Goal: Information Seeking & Learning: Compare options

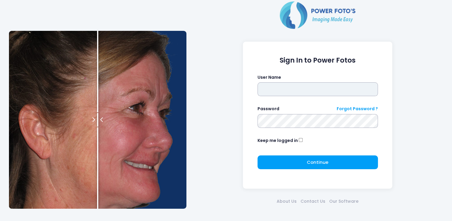
click at [332, 90] on input "text" at bounding box center [318, 89] width 120 height 14
type input "**********"
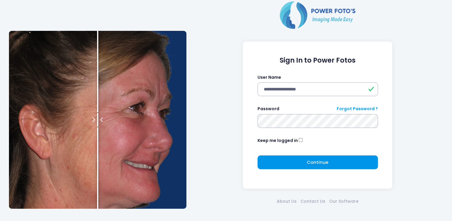
click at [288, 167] on button "Continue Please wait..." at bounding box center [318, 162] width 120 height 14
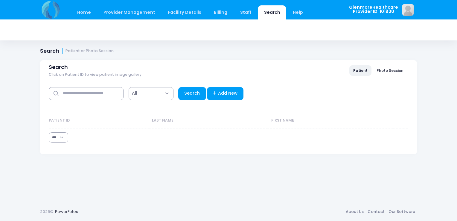
select select "***"
click at [95, 93] on input "text" at bounding box center [86, 93] width 75 height 13
type input "******"
click at [188, 91] on link "Search" at bounding box center [192, 93] width 28 height 13
select select "***"
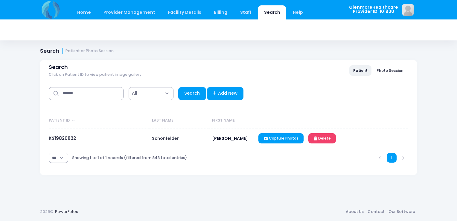
click at [171, 137] on span "Schonfelder" at bounding box center [165, 138] width 27 height 6
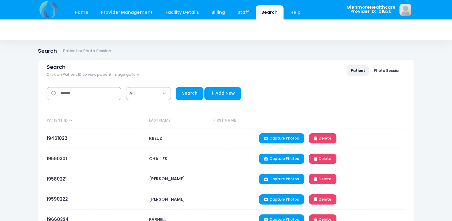
click at [155, 140] on span "KREUZ" at bounding box center [155, 138] width 13 height 6
click at [184, 94] on link "Search" at bounding box center [190, 93] width 28 height 13
select select "***"
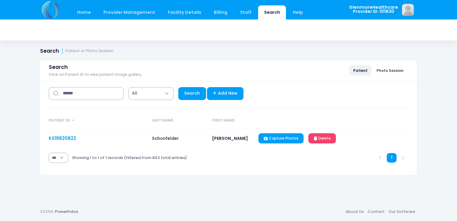
click at [62, 137] on link "KS19820822" at bounding box center [62, 138] width 27 height 6
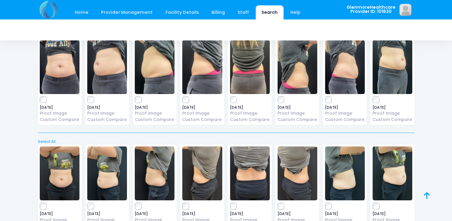
scroll to position [42, 0]
click at [370, 103] on div "[DATE] Proof Image Custom Compare" at bounding box center [392, 81] width 44 height 87
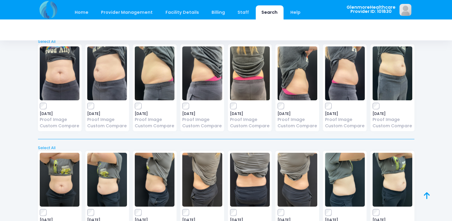
scroll to position [0, 0]
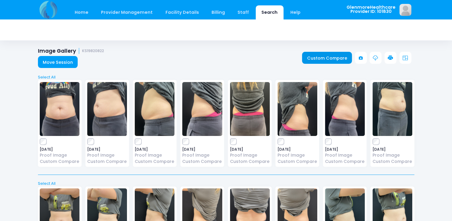
click at [335, 56] on link "Custom Compare" at bounding box center [327, 58] width 50 height 12
click at [311, 59] on link "Custom Compare" at bounding box center [327, 58] width 50 height 12
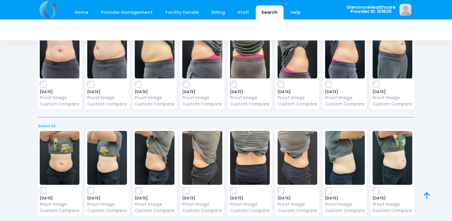
scroll to position [61, 0]
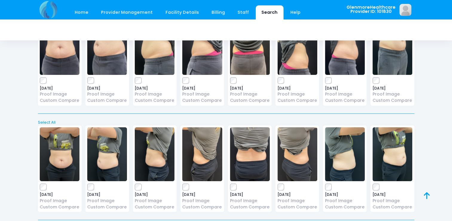
click at [137, 85] on div "2025-05-09 Proof Image Custom Compare" at bounding box center [155, 62] width 44 height 87
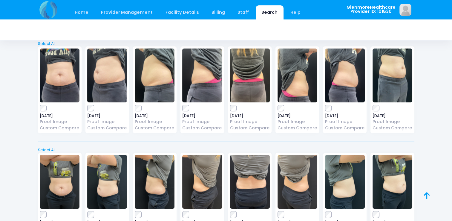
scroll to position [0, 0]
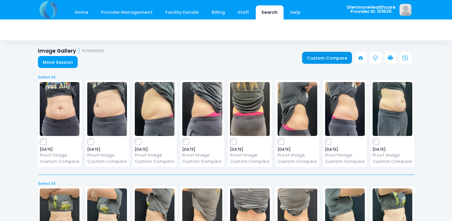
click at [314, 58] on link "Custom Compare" at bounding box center [327, 58] width 50 height 12
click at [323, 58] on link "Custom Compare" at bounding box center [327, 58] width 50 height 12
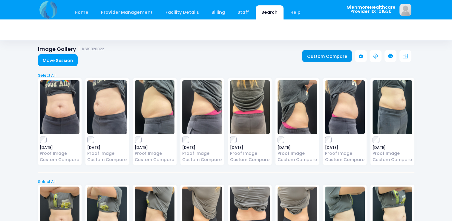
click at [326, 52] on link "Custom Compare" at bounding box center [327, 56] width 50 height 12
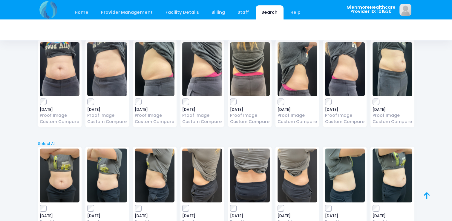
scroll to position [0, 0]
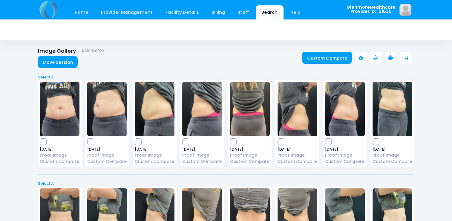
click at [392, 59] on icon at bounding box center [390, 57] width 5 height 5
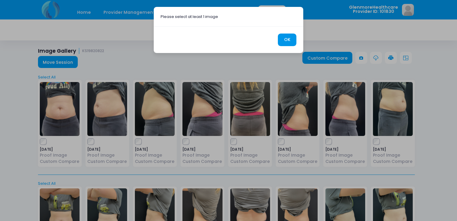
click at [287, 41] on button "OK" at bounding box center [287, 39] width 19 height 13
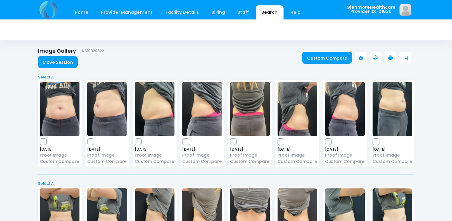
click at [45, 145] on div "2025-05-09 Proof Image Custom Compare" at bounding box center [60, 123] width 44 height 87
click at [394, 57] on link at bounding box center [391, 58] width 12 height 12
click at [327, 59] on link "Custom Compare" at bounding box center [327, 58] width 50 height 12
click at [318, 59] on link "Custom Compare" at bounding box center [327, 58] width 50 height 12
click at [338, 57] on link "Custom Compare" at bounding box center [327, 58] width 50 height 12
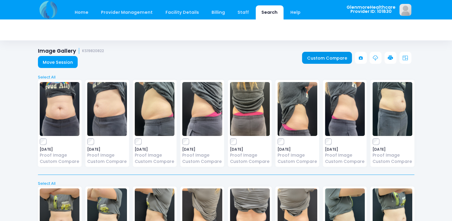
click at [323, 60] on link "Custom Compare" at bounding box center [327, 58] width 50 height 12
click at [328, 54] on link "Custom Compare" at bounding box center [327, 58] width 50 height 12
click at [343, 58] on link "Custom Compare" at bounding box center [327, 58] width 50 height 12
click at [342, 59] on link "Custom Compare" at bounding box center [327, 58] width 50 height 12
click at [331, 53] on link "Custom Compare" at bounding box center [327, 58] width 50 height 12
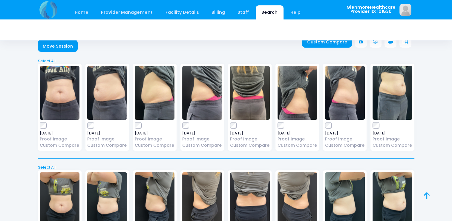
scroll to position [11, 0]
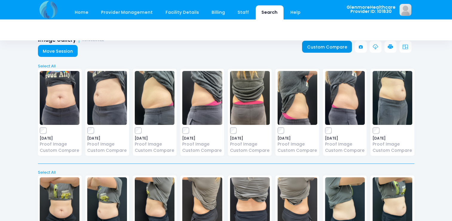
click at [336, 46] on link "Custom Compare" at bounding box center [327, 47] width 50 height 12
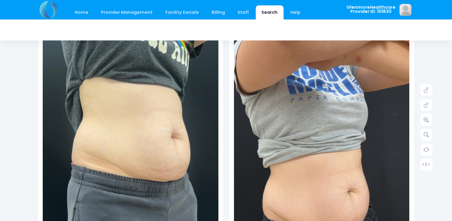
scroll to position [80, 0]
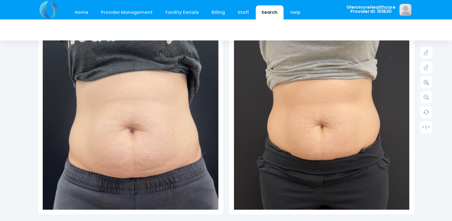
scroll to position [116, 0]
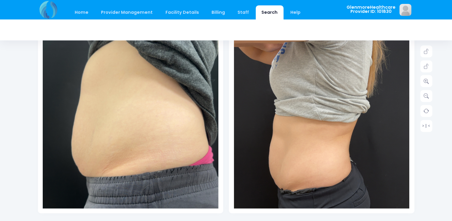
scroll to position [120, 0]
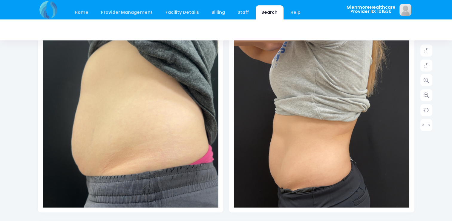
drag, startPoint x: 433, startPoint y: 131, endPoint x: 428, endPoint y: 161, distance: 30.3
click at [428, 161] on div "Home Provider Management Provider Management Add User View Users Billing" at bounding box center [226, 162] width 452 height 565
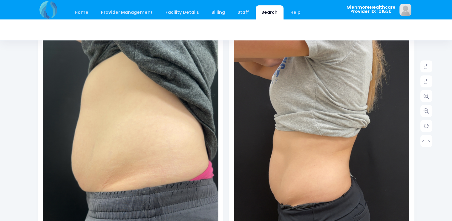
scroll to position [112, 0]
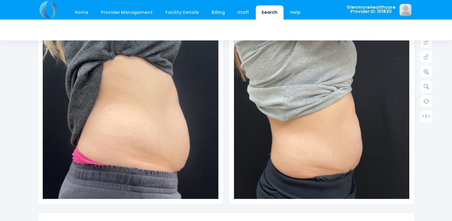
scroll to position [128, 0]
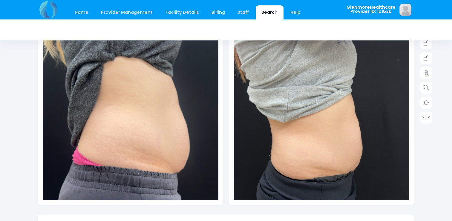
drag, startPoint x: 5, startPoint y: 0, endPoint x: 133, endPoint y: 24, distance: 130.1
click at [133, 24] on div at bounding box center [226, 29] width 376 height 21
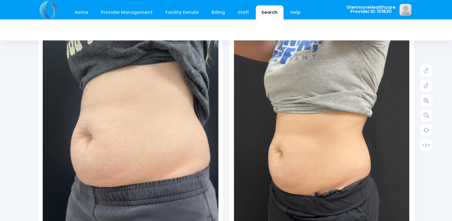
scroll to position [101, 0]
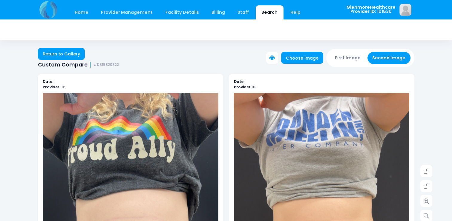
click at [275, 56] on icon at bounding box center [272, 57] width 5 height 5
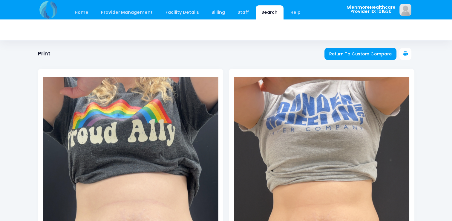
click at [408, 54] on button at bounding box center [405, 54] width 12 height 12
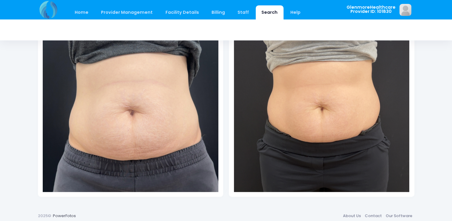
scroll to position [123, 0]
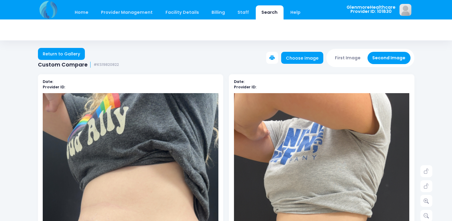
click at [275, 57] on icon at bounding box center [272, 57] width 5 height 5
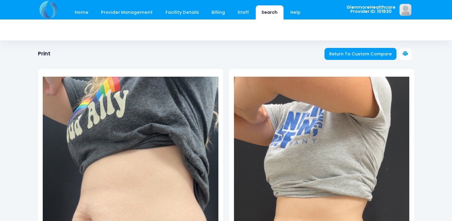
click at [407, 53] on icon at bounding box center [405, 53] width 5 height 5
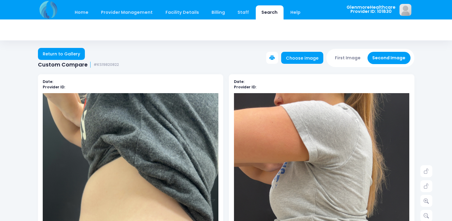
click at [275, 58] on icon at bounding box center [272, 57] width 5 height 5
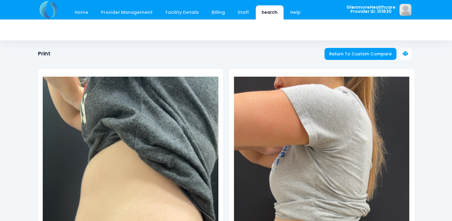
click at [406, 56] on icon at bounding box center [405, 53] width 5 height 5
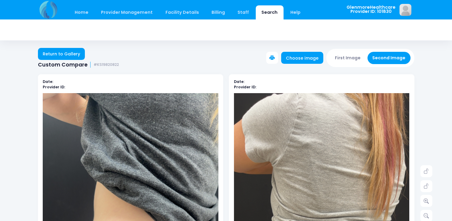
click at [273, 59] on button at bounding box center [272, 58] width 12 height 12
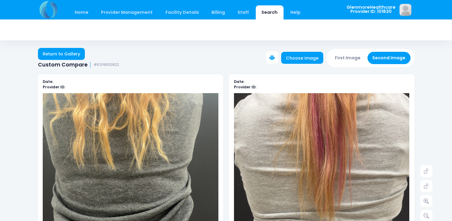
click at [273, 58] on button at bounding box center [272, 58] width 12 height 12
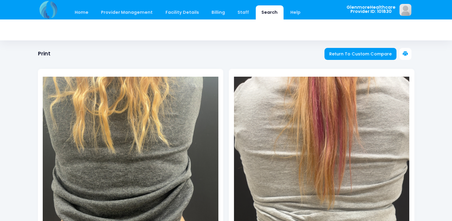
click at [405, 53] on icon at bounding box center [405, 53] width 5 height 5
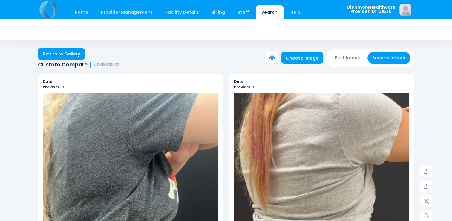
click at [275, 56] on icon at bounding box center [272, 57] width 5 height 5
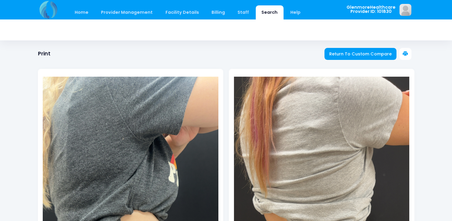
click at [405, 56] on icon at bounding box center [405, 53] width 5 height 5
click at [362, 54] on span "Return To Custom Compare" at bounding box center [360, 54] width 62 height 6
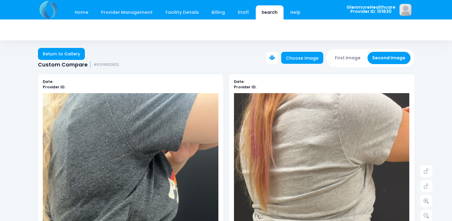
click at [275, 58] on icon at bounding box center [272, 57] width 5 height 5
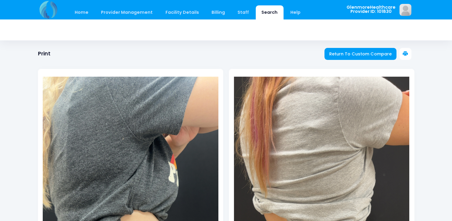
click at [404, 54] on icon at bounding box center [405, 53] width 5 height 5
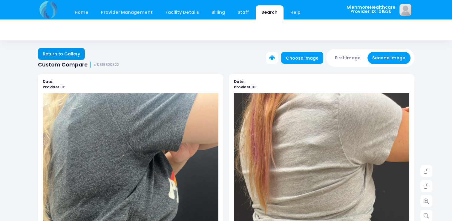
click at [74, 52] on link "Return to Gallery" at bounding box center [61, 54] width 47 height 12
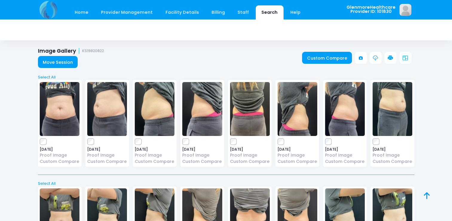
click at [331, 138] on label at bounding box center [345, 141] width 40 height 6
click at [326, 56] on link "Custom Compare" at bounding box center [327, 58] width 50 height 12
click at [331, 143] on label at bounding box center [345, 141] width 40 height 6
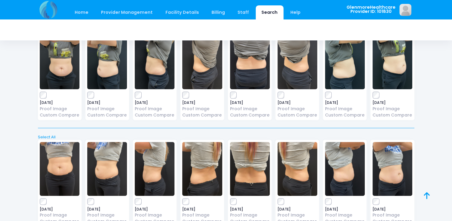
scroll to position [190, 0]
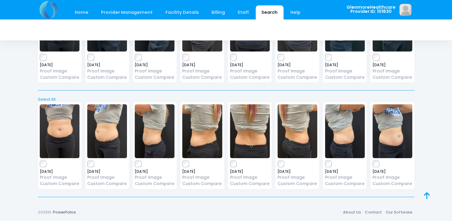
click at [375, 161] on div "2025-09-15 Proof Image Custom Compare" at bounding box center [392, 145] width 44 height 87
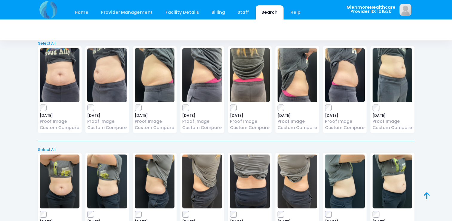
scroll to position [0, 0]
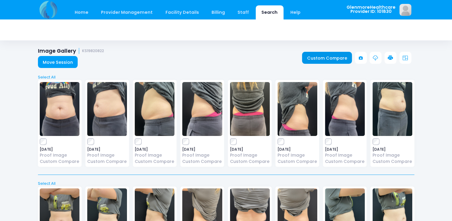
click at [342, 60] on link "Custom Compare" at bounding box center [327, 58] width 50 height 12
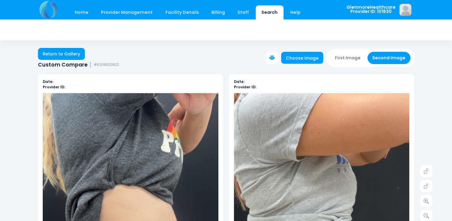
click at [275, 56] on icon at bounding box center [272, 57] width 5 height 5
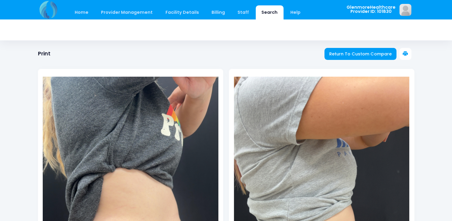
click at [404, 55] on icon at bounding box center [405, 53] width 5 height 5
click at [409, 53] on button at bounding box center [405, 54] width 12 height 12
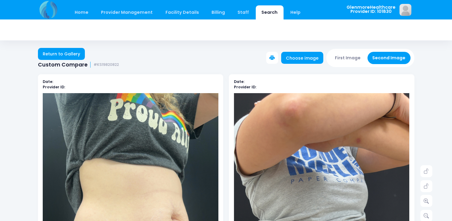
click at [275, 62] on button at bounding box center [272, 58] width 12 height 12
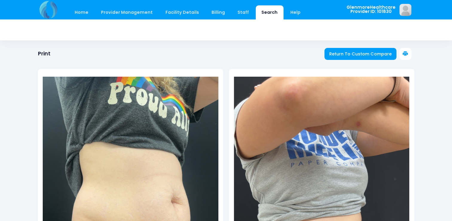
click at [409, 52] on button at bounding box center [405, 54] width 12 height 12
